Goal: Information Seeking & Learning: Learn about a topic

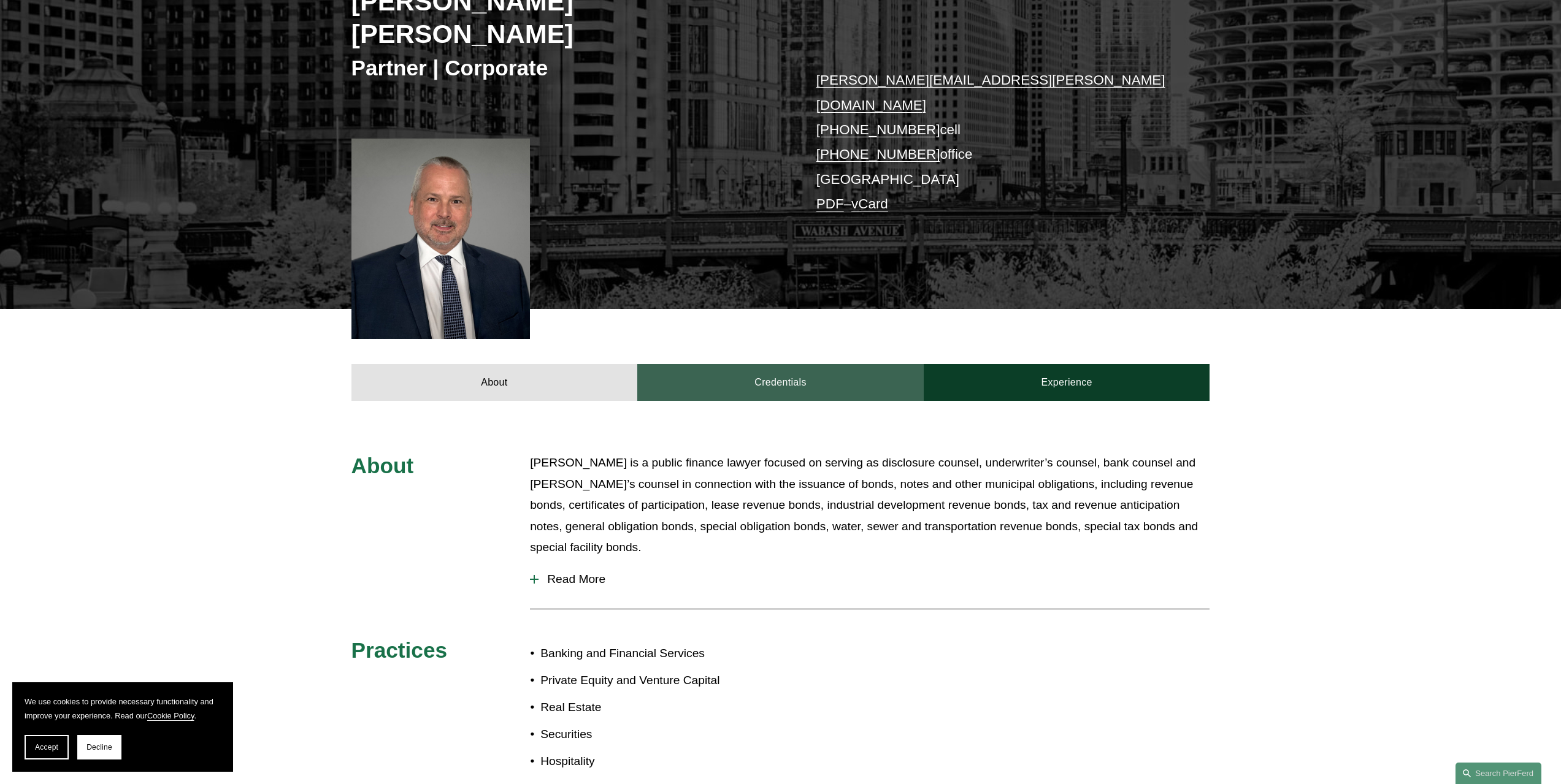
scroll to position [245, 0]
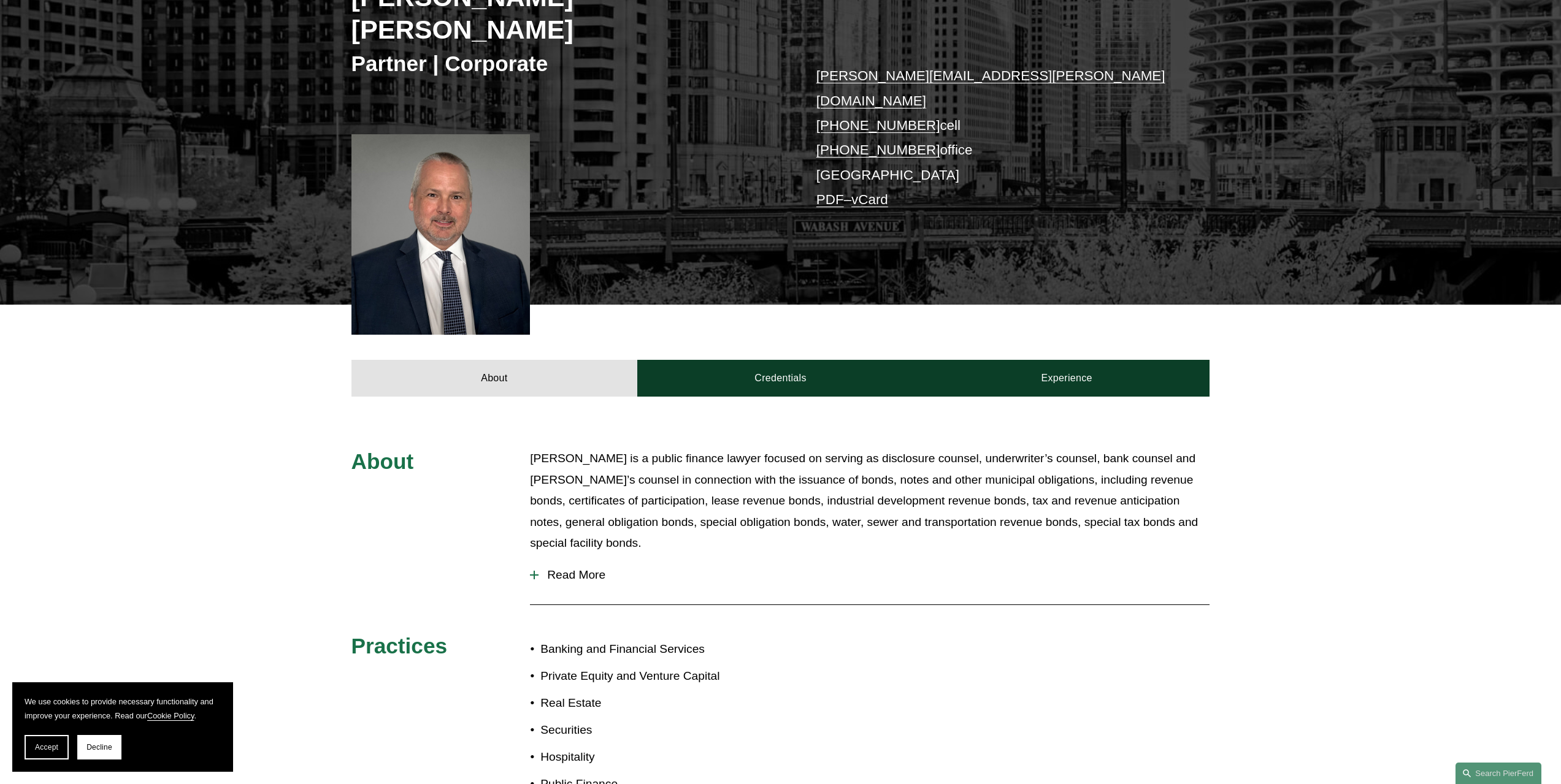
click at [846, 400] on div "About David Reid is a public finance lawyer focused on serving as disclosure co…" at bounding box center [780, 633] width 1561 height 472
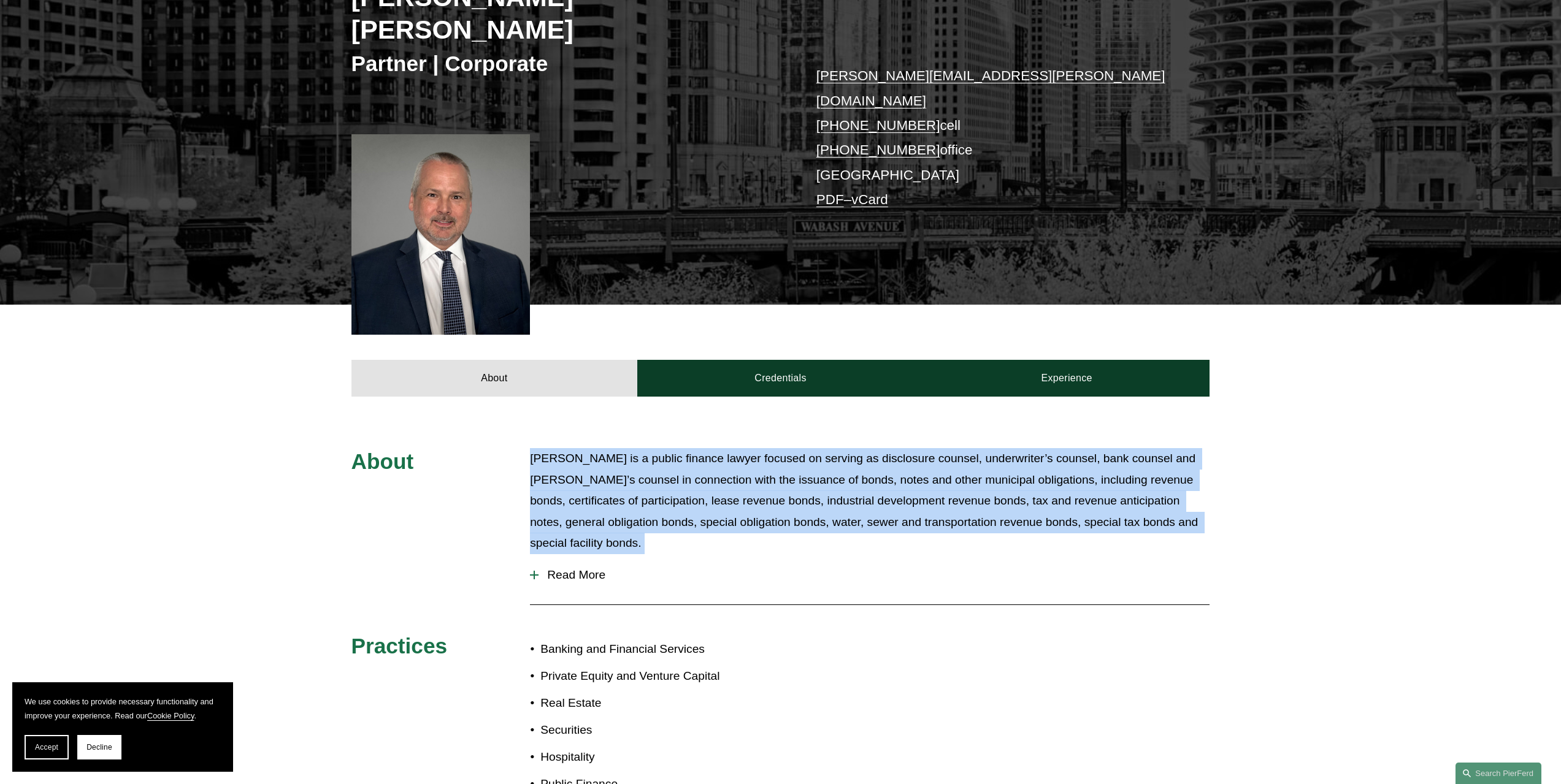
click at [846, 400] on div "About David Reid is a public finance lawyer focused on serving as disclosure co…" at bounding box center [780, 633] width 1561 height 472
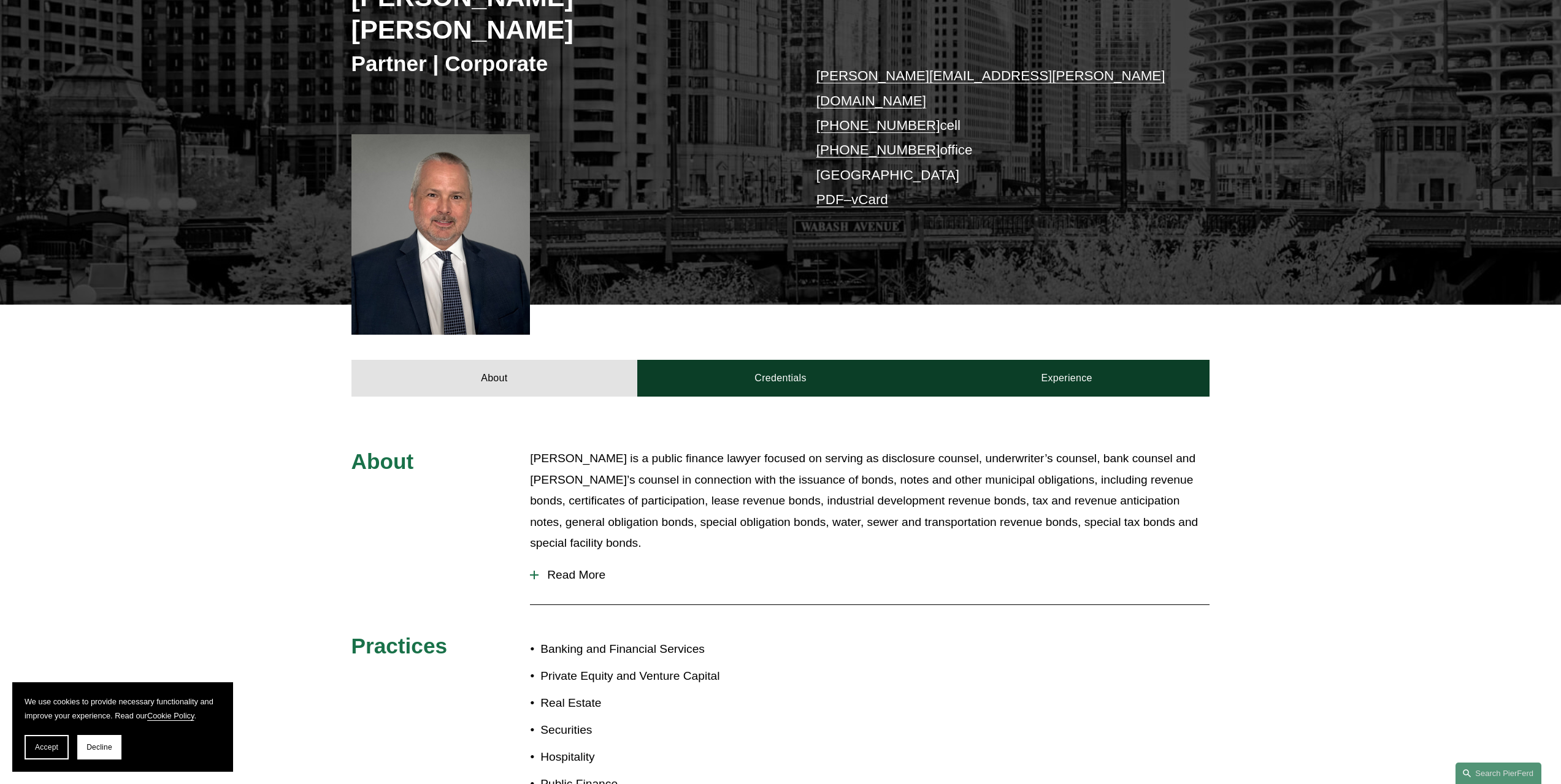
scroll to position [591, 0]
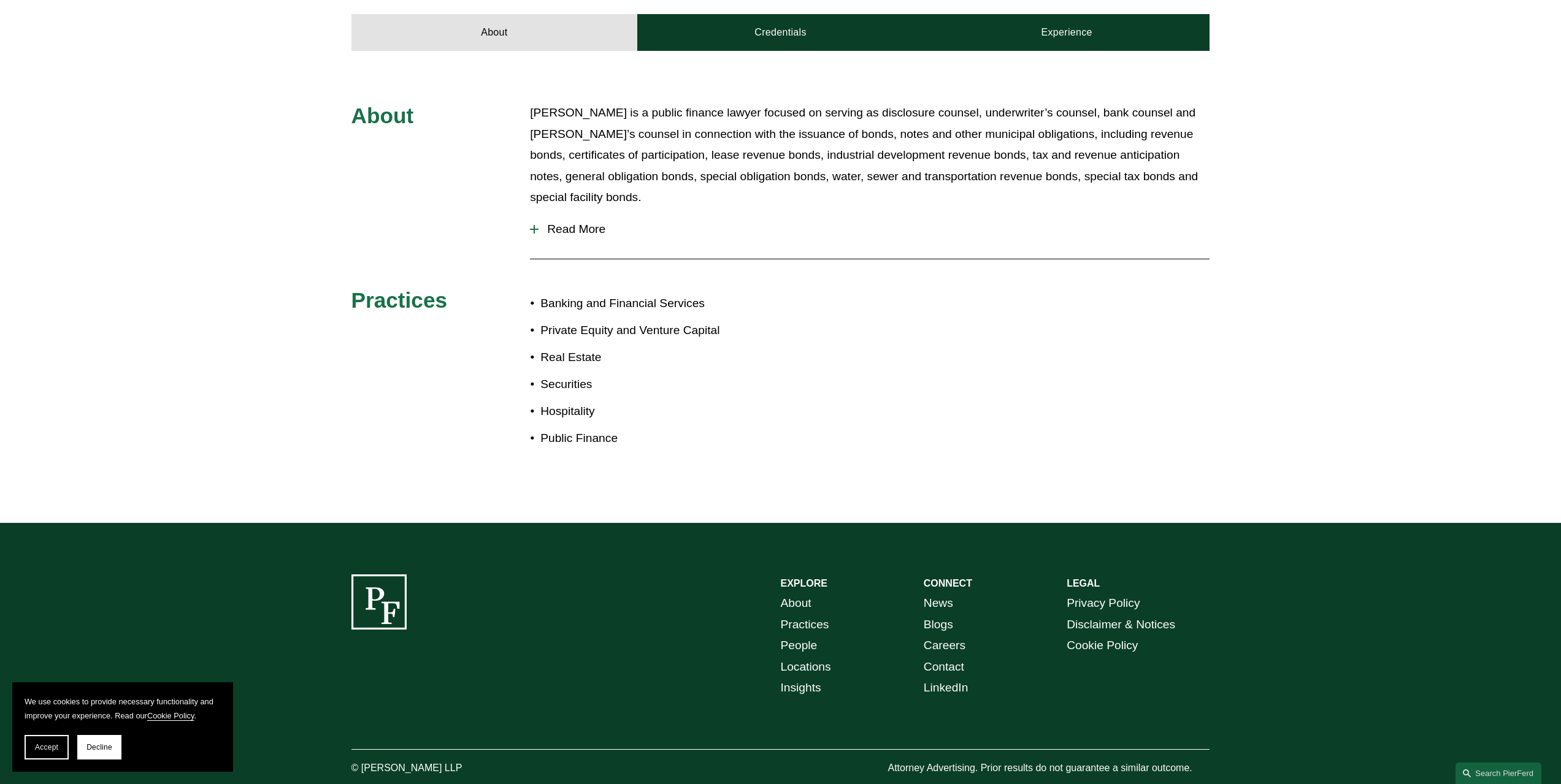
click at [578, 213] on button "Read More" at bounding box center [870, 229] width 679 height 32
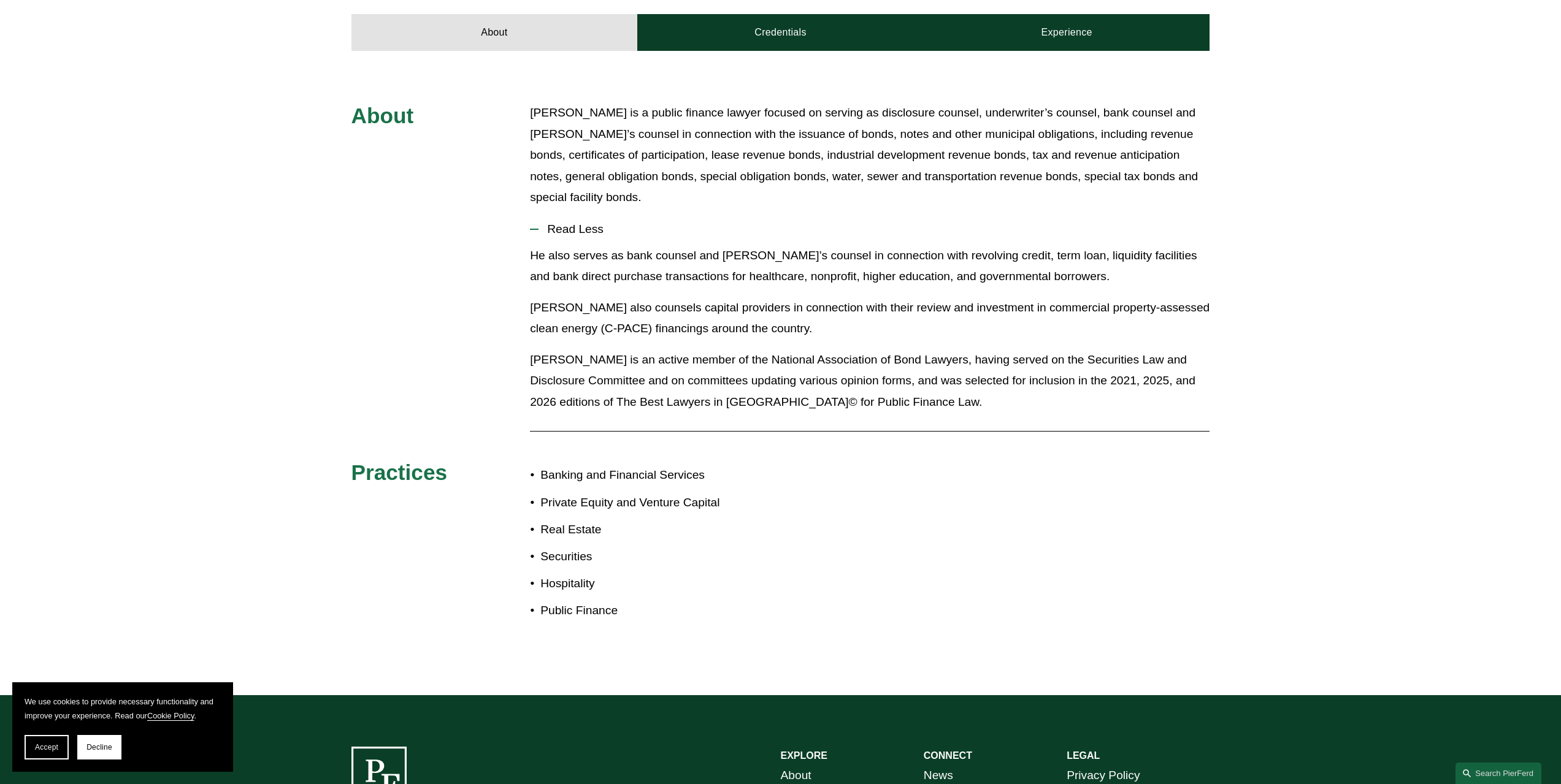
click at [862, 298] on p "[PERSON_NAME] also counsels capital providers in connection with their review a…" at bounding box center [870, 319] width 679 height 43
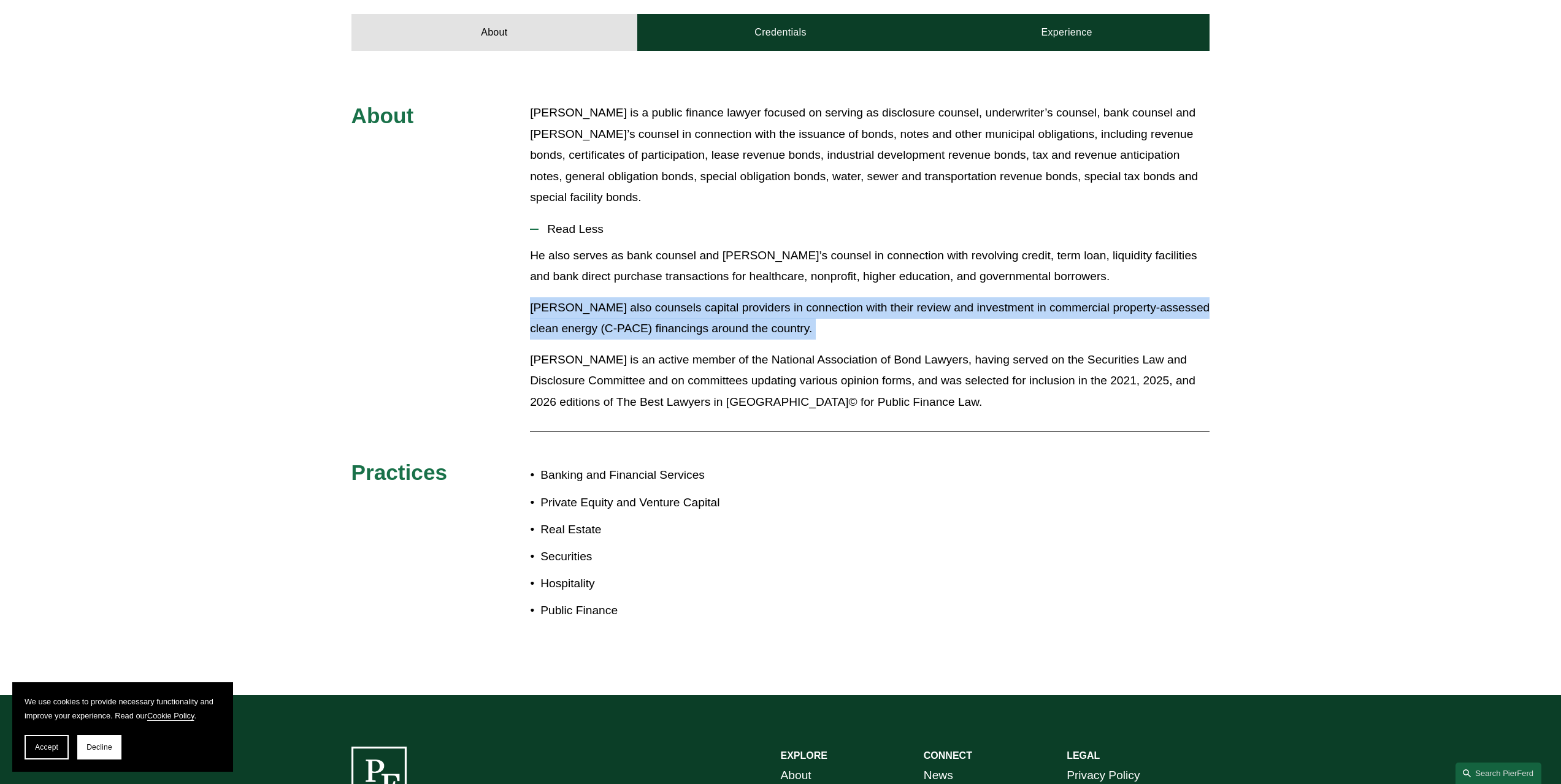
click at [862, 298] on p "[PERSON_NAME] also counsels capital providers in connection with their review a…" at bounding box center [870, 319] width 679 height 43
click at [947, 357] on p "[PERSON_NAME] is an active member of the National Association of Bond Lawyers, …" at bounding box center [870, 381] width 679 height 64
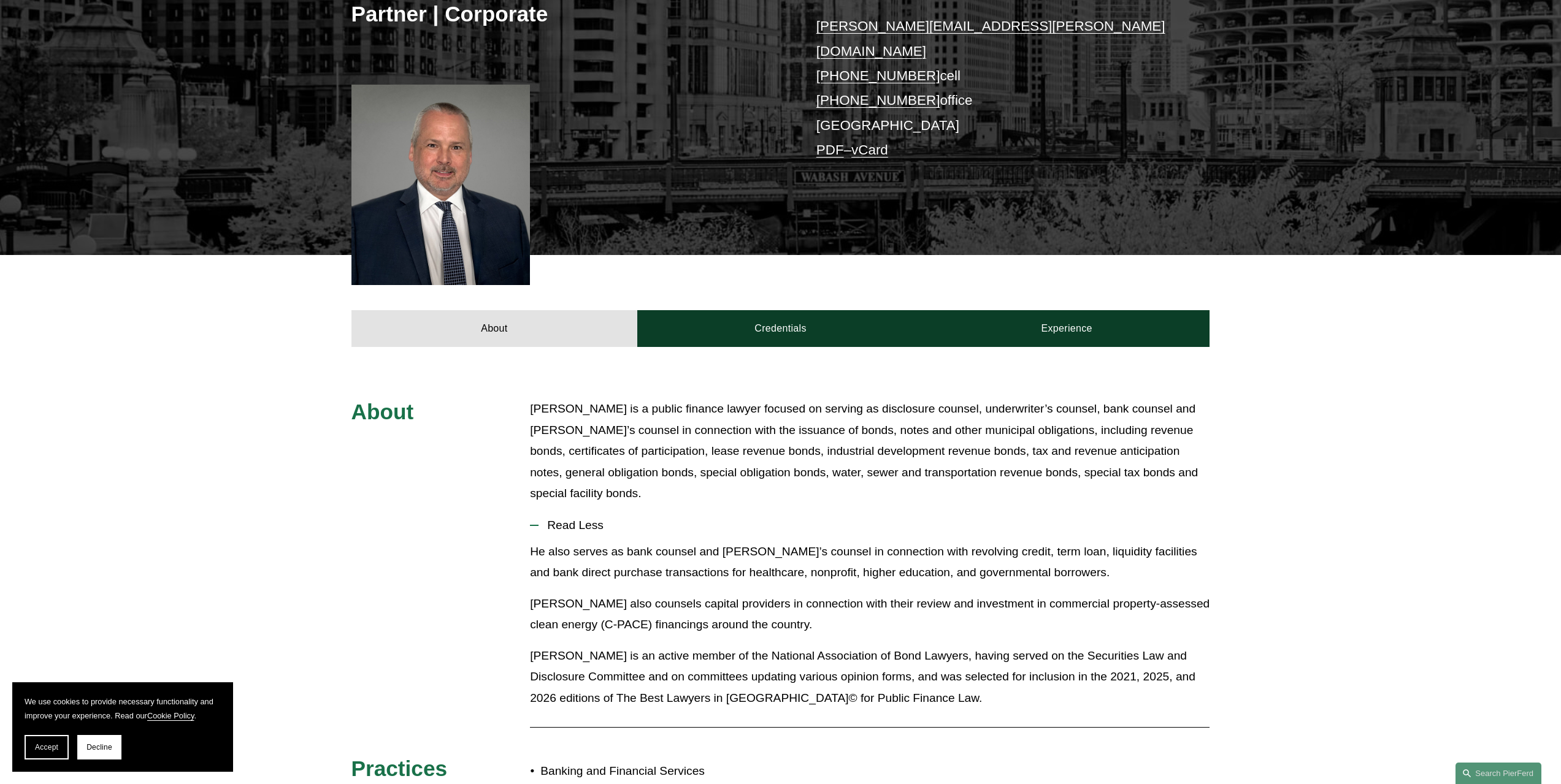
scroll to position [223, 0]
